Goal: Transaction & Acquisition: Book appointment/travel/reservation

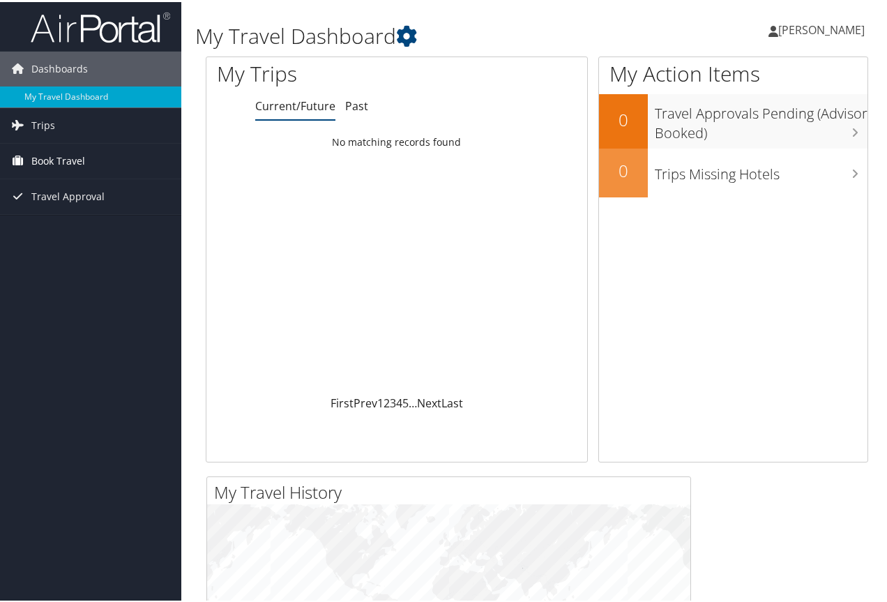
click at [61, 157] on span "Book Travel" at bounding box center [58, 159] width 54 height 35
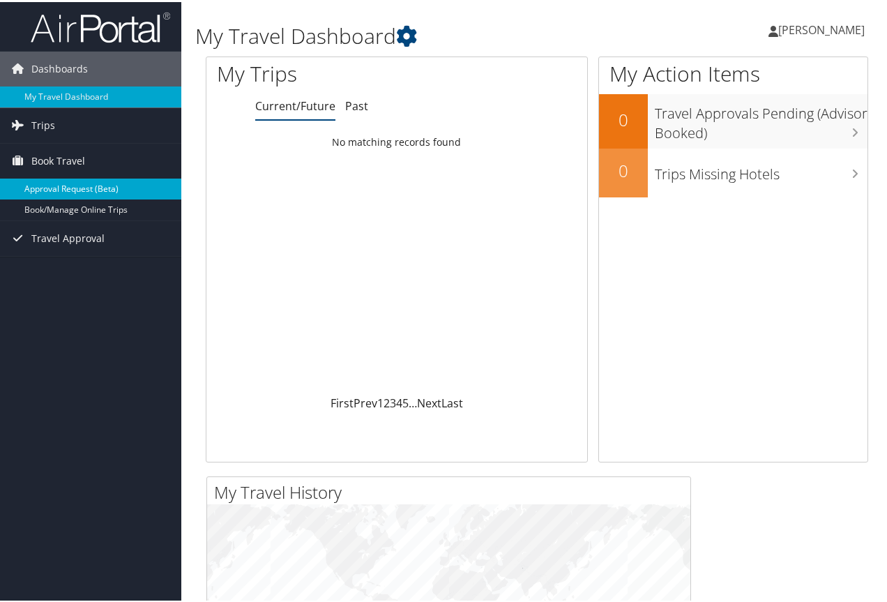
click at [116, 185] on link "Approval Request (Beta)" at bounding box center [90, 186] width 181 height 21
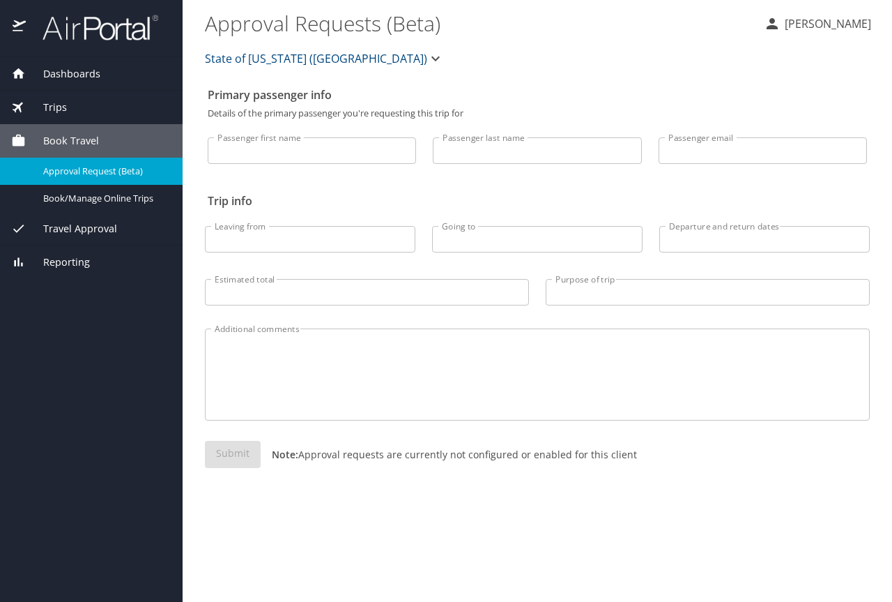
click at [56, 106] on span "Trips" at bounding box center [46, 107] width 41 height 15
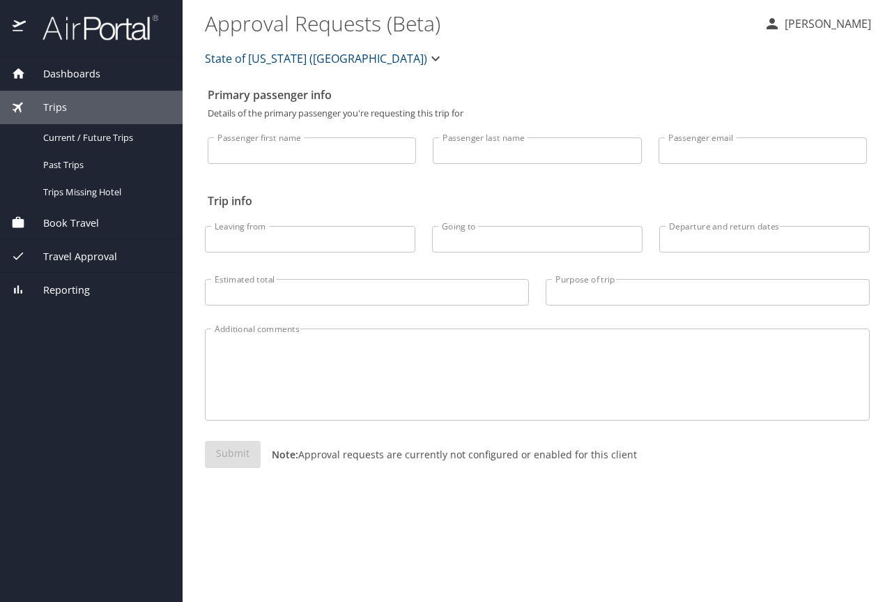
click at [79, 220] on span "Book Travel" at bounding box center [62, 222] width 73 height 15
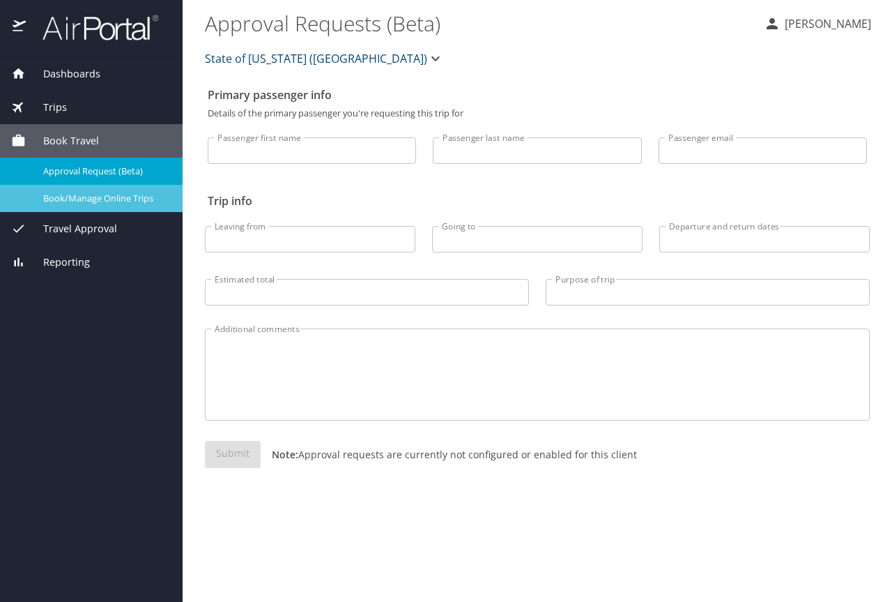
click at [101, 197] on span "Book/Manage Online Trips" at bounding box center [104, 198] width 123 height 13
